Goal: Task Accomplishment & Management: Manage account settings

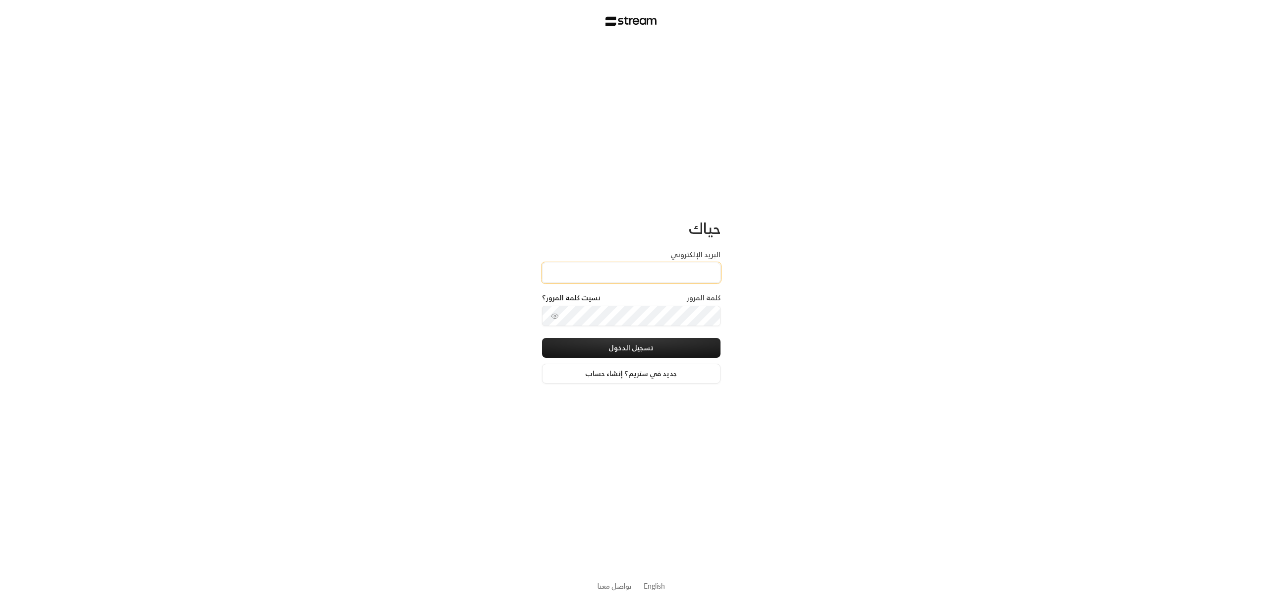
type input "[EMAIL_ADDRESS][DOMAIN_NAME]"
click at [632, 352] on button "تسجيل الدخول" at bounding box center [631, 348] width 178 height 20
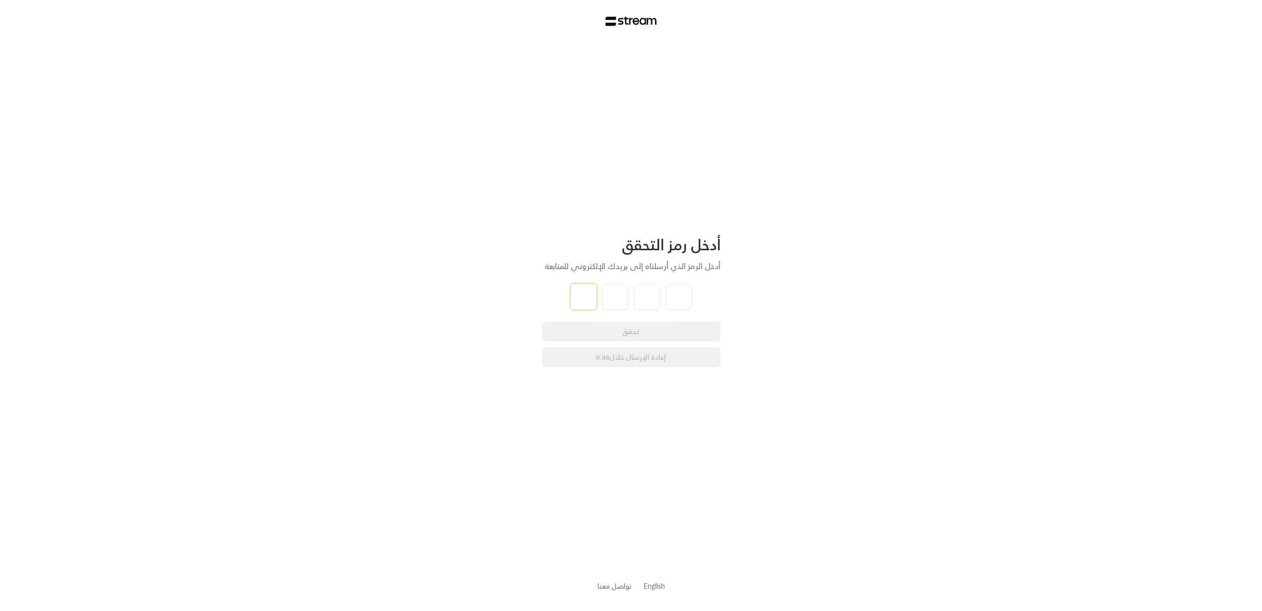
type input "2"
type input "6"
type input "7"
type input "5"
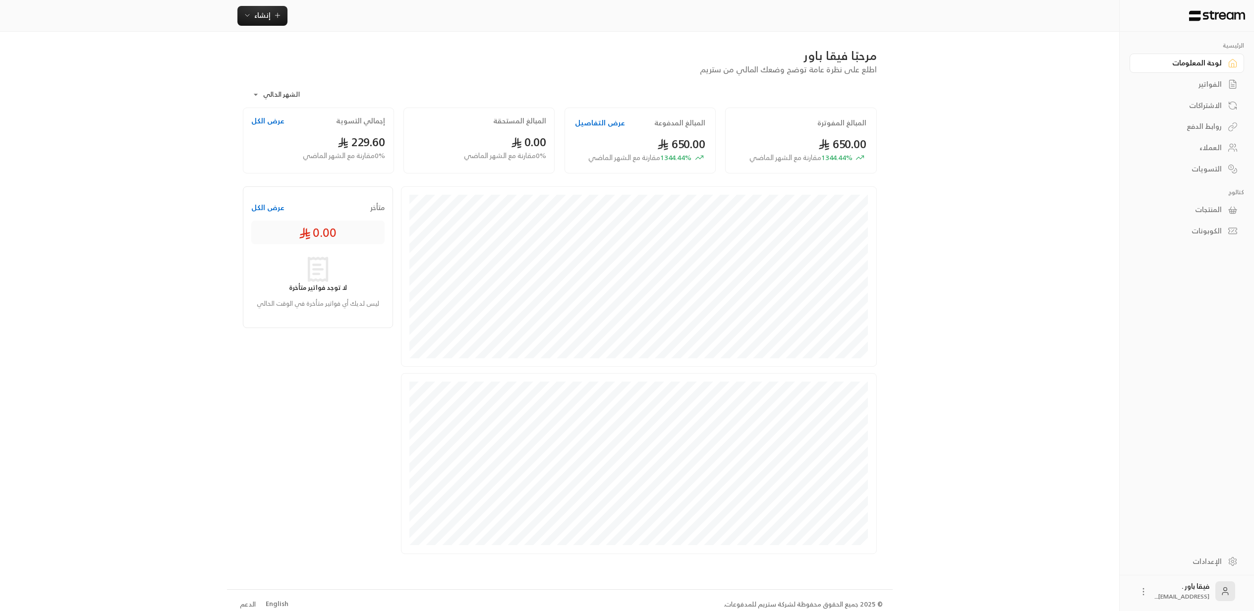
click at [1205, 143] on div "العملاء" at bounding box center [1182, 148] width 80 height 10
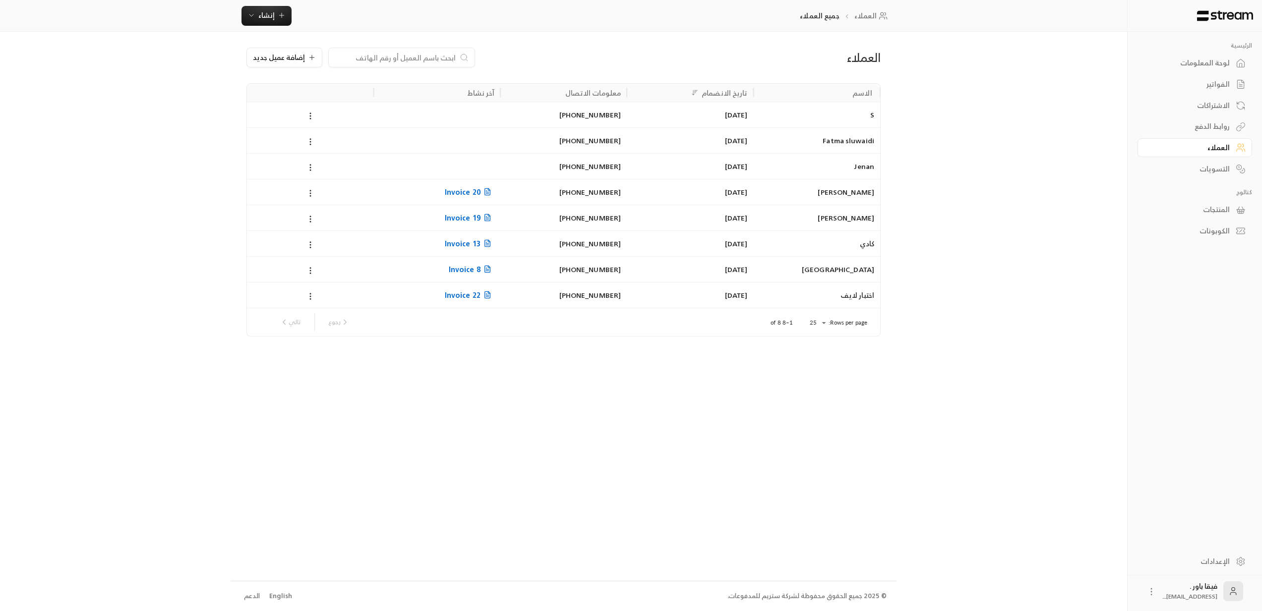
click at [850, 169] on div "Jenan" at bounding box center [816, 166] width 115 height 25
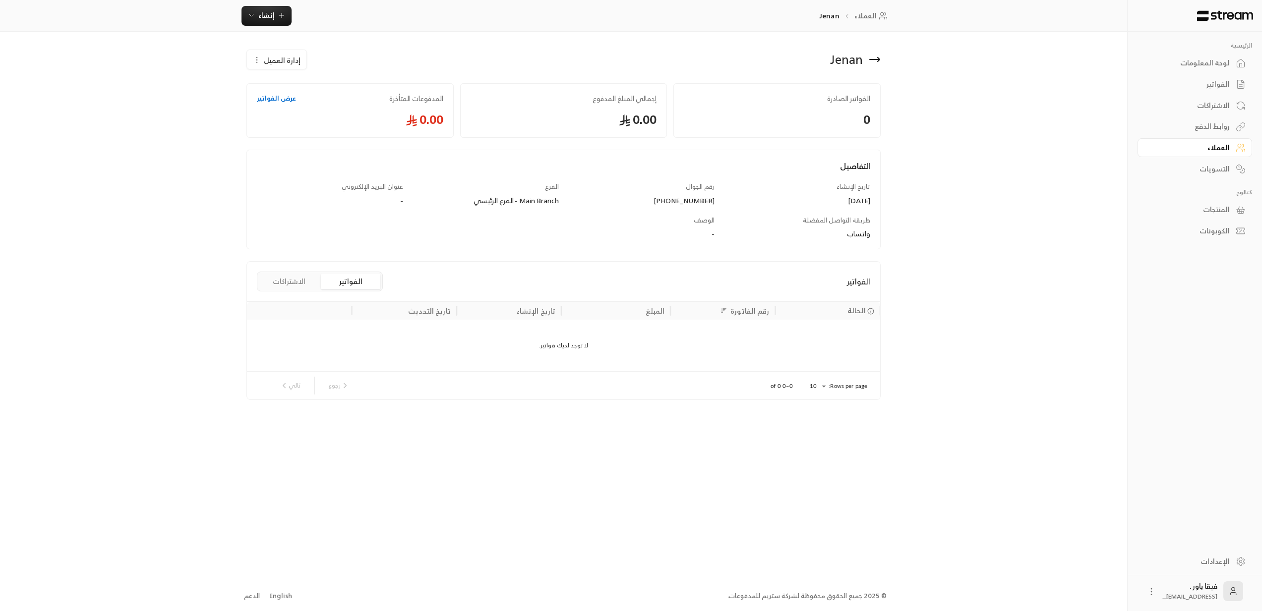
click at [879, 59] on icon at bounding box center [874, 59] width 10 height 0
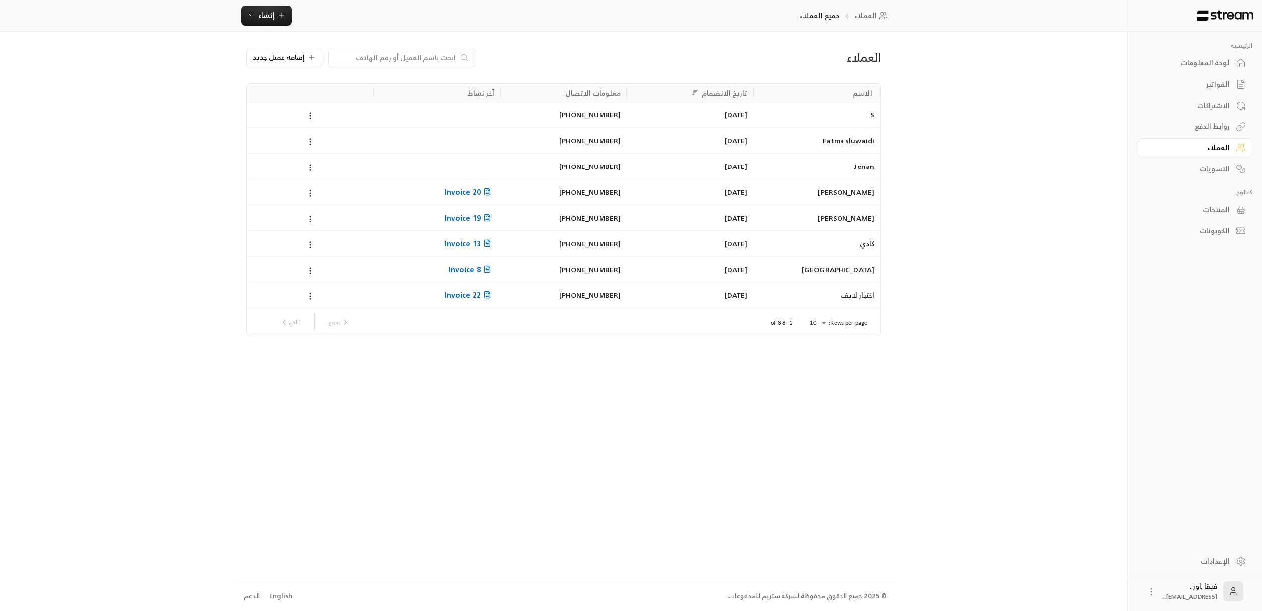
click at [842, 137] on div "Fatma sluwaidi" at bounding box center [816, 140] width 115 height 25
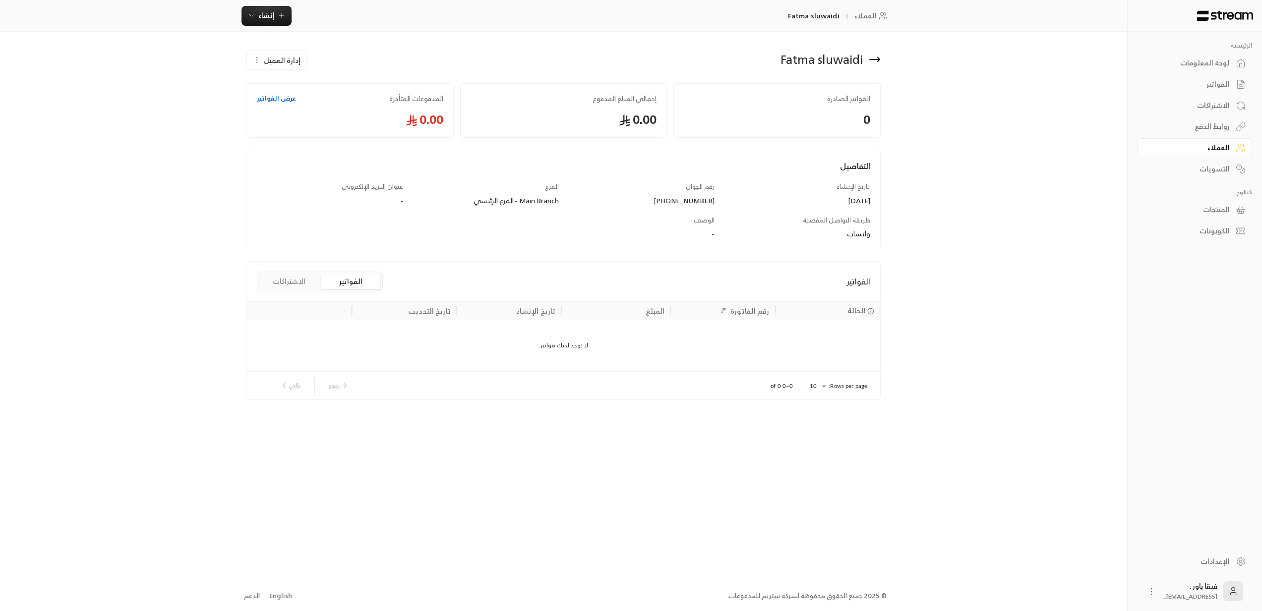
click at [872, 59] on icon at bounding box center [874, 59] width 10 height 0
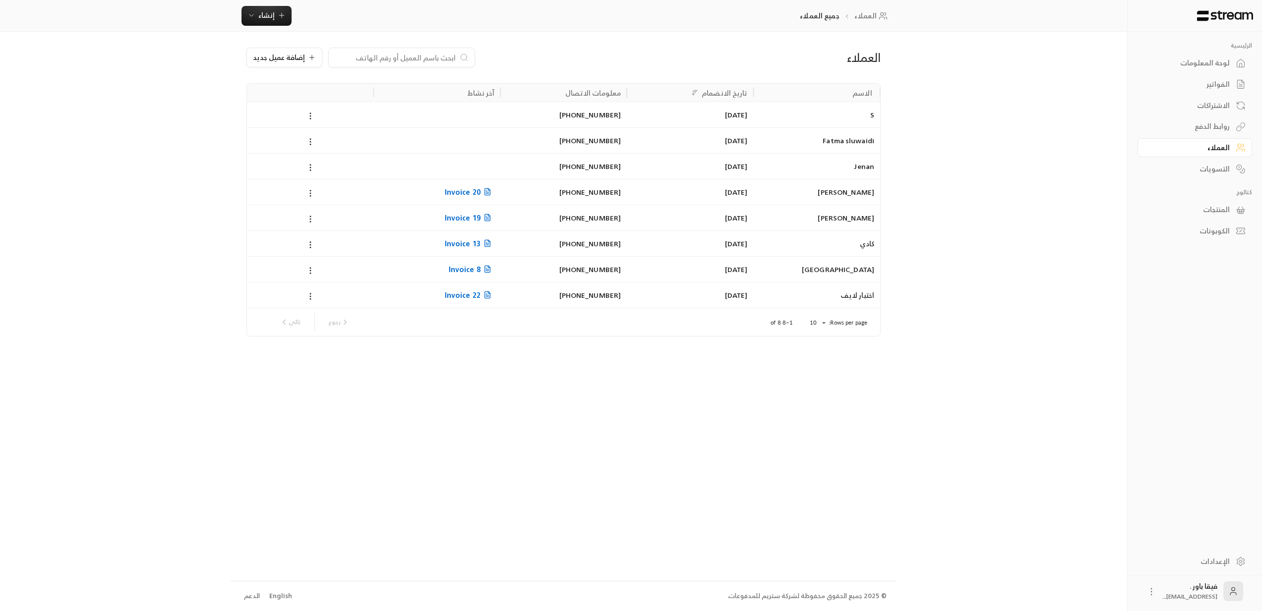
click at [1231, 107] on link "الاشتراكات" at bounding box center [1194, 105] width 115 height 19
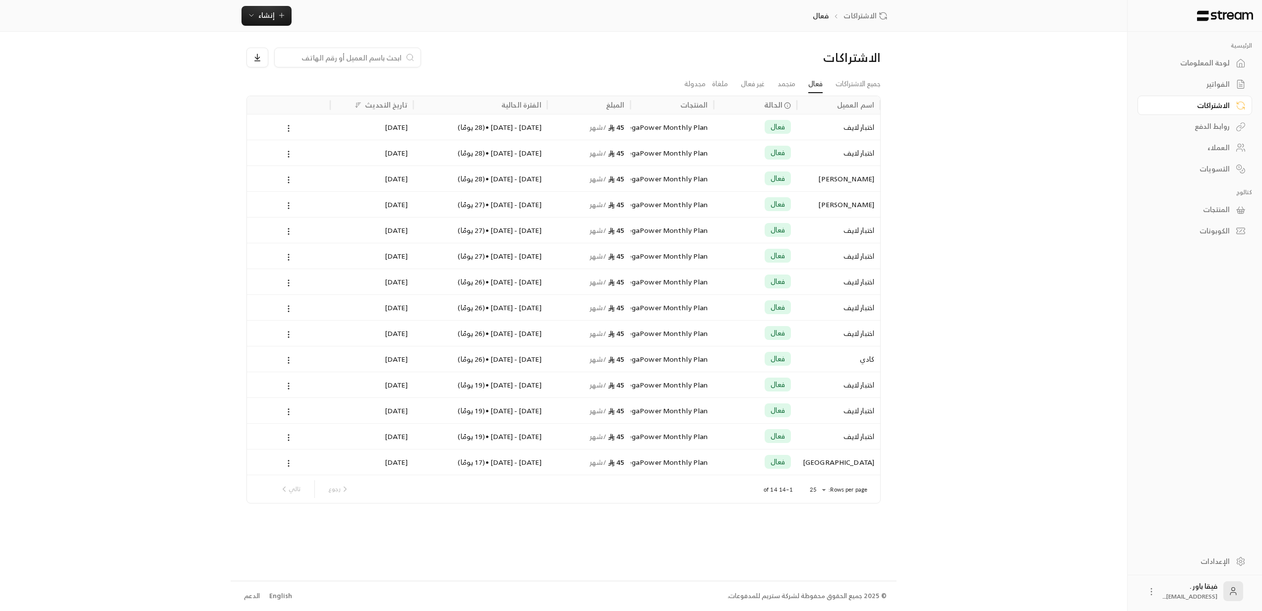
click at [1235, 152] on link "العملاء" at bounding box center [1194, 147] width 115 height 19
